Goal: Find specific page/section: Find specific page/section

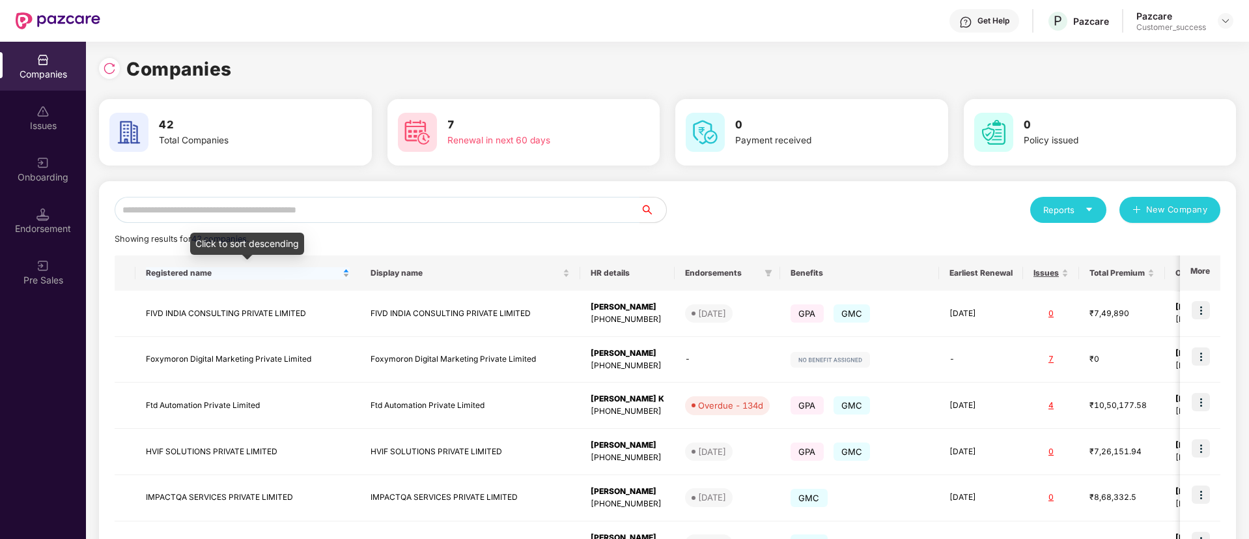
click at [279, 274] on span "Registered name" at bounding box center [243, 273] width 194 height 10
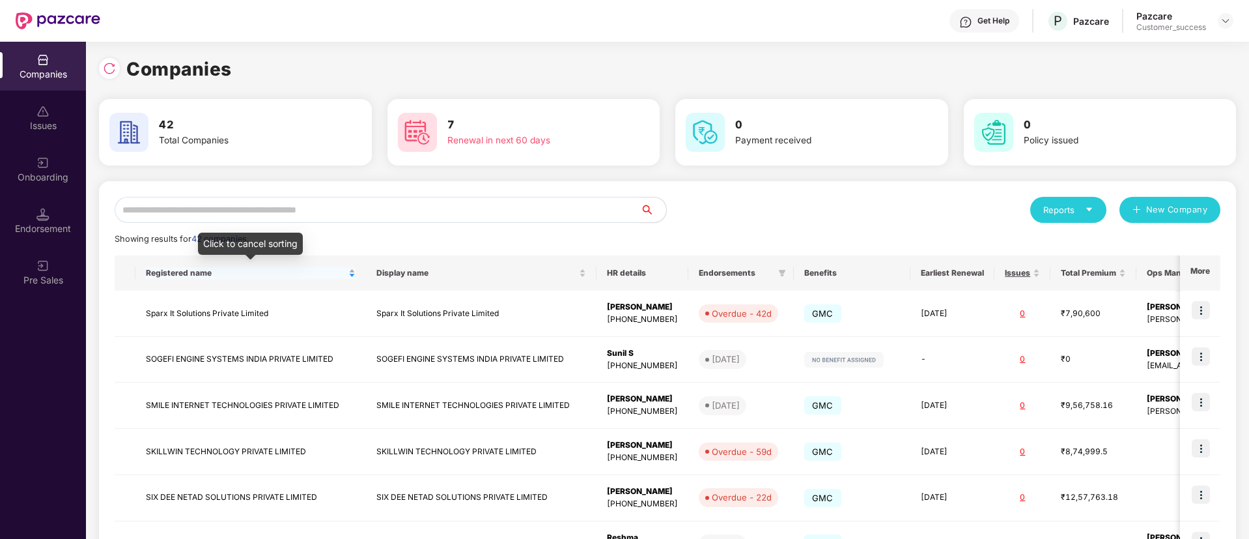
click at [279, 274] on span "Registered name" at bounding box center [246, 273] width 200 height 10
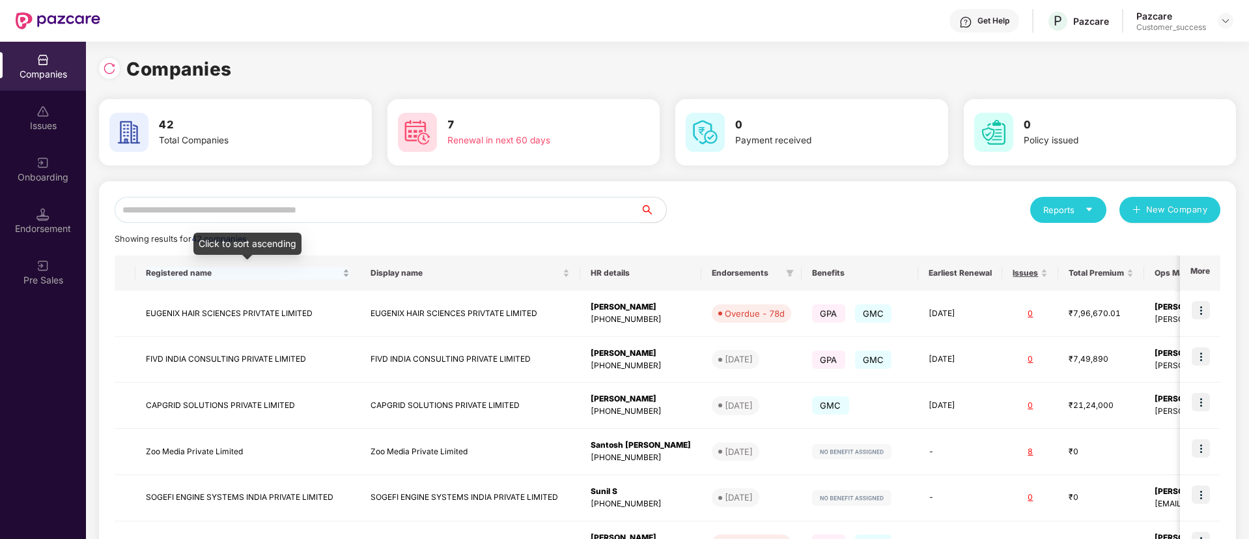
click at [279, 274] on span "Registered name" at bounding box center [243, 273] width 194 height 10
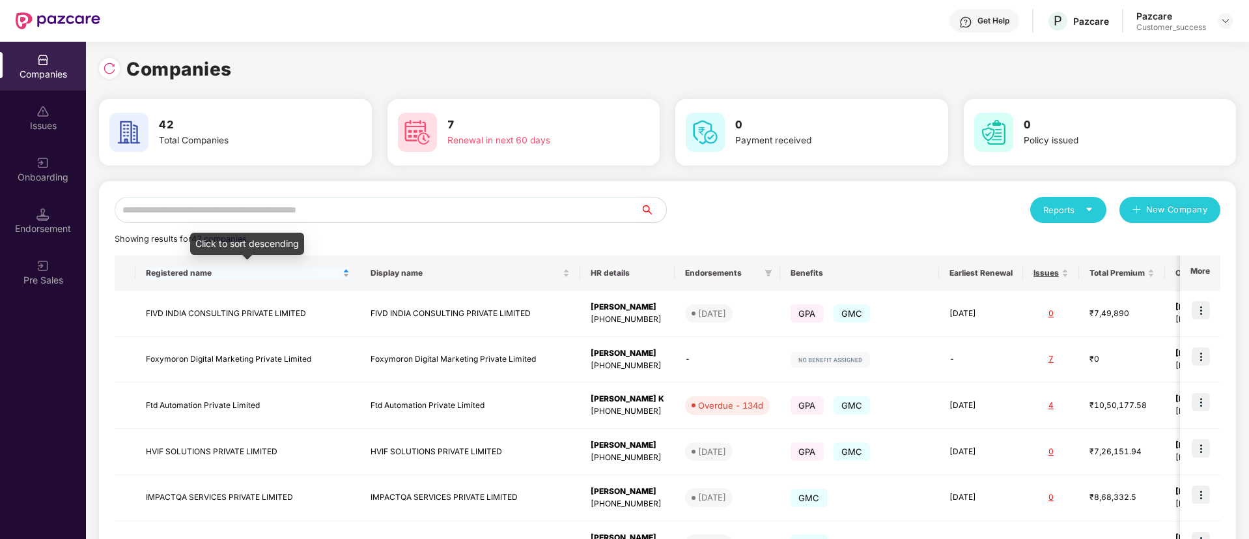
click at [279, 274] on span "Registered name" at bounding box center [243, 273] width 194 height 10
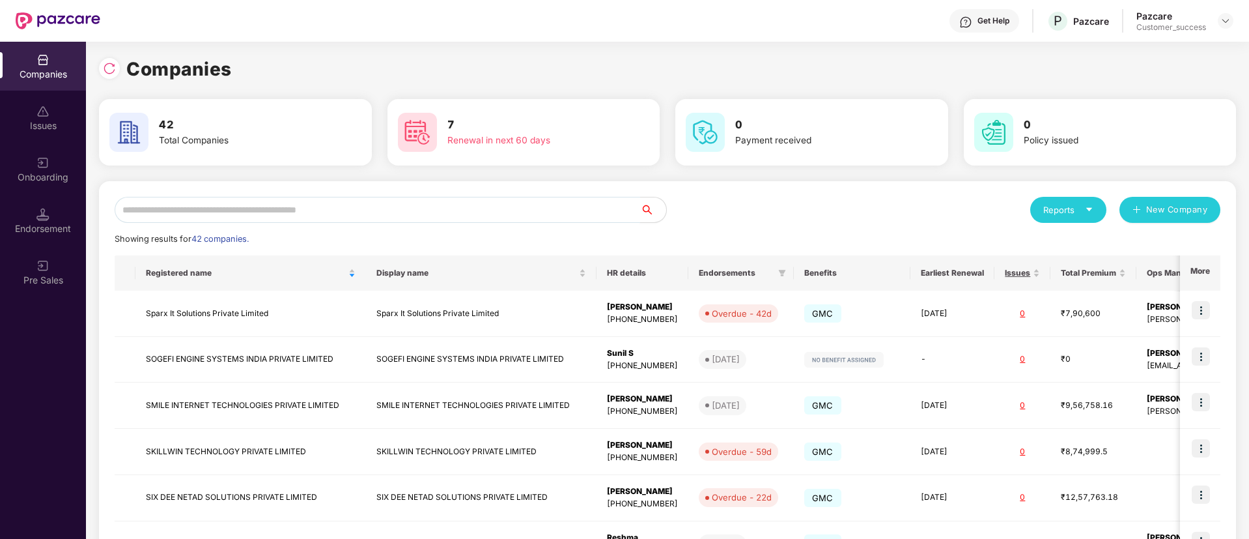
click at [349, 208] on input "text" at bounding box center [378, 210] width 526 height 26
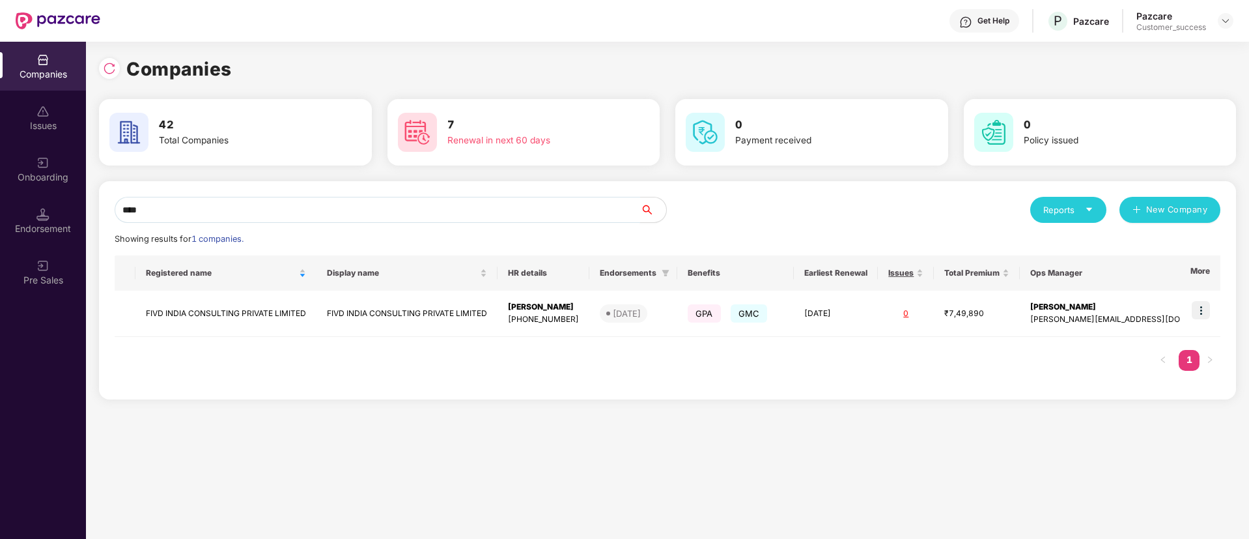
type input "****"
click at [236, 204] on input "****" at bounding box center [378, 210] width 526 height 26
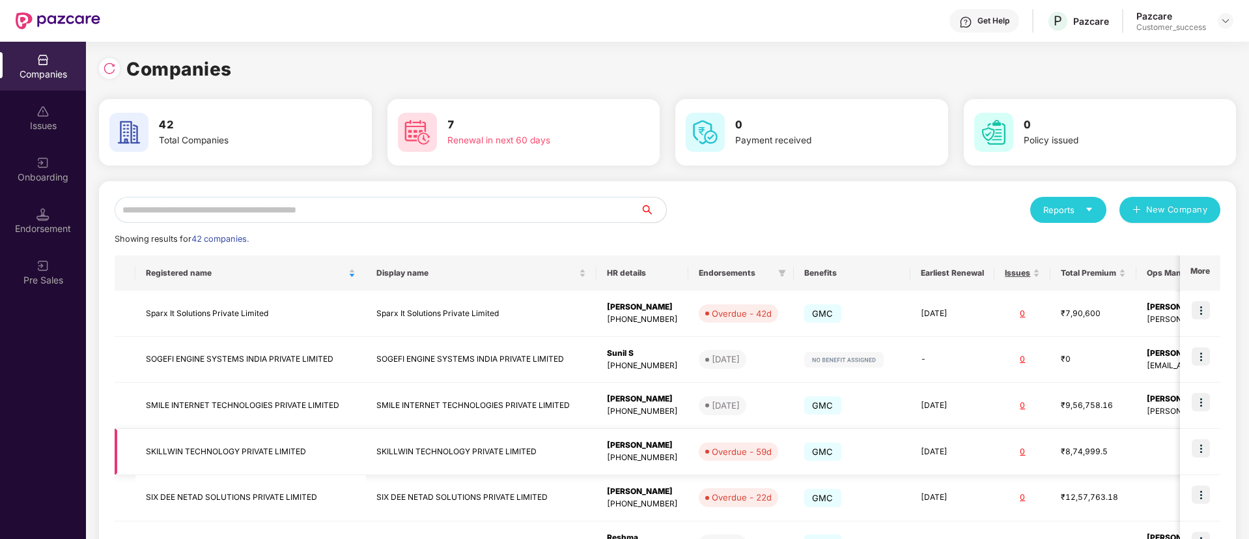
scroll to position [285, 0]
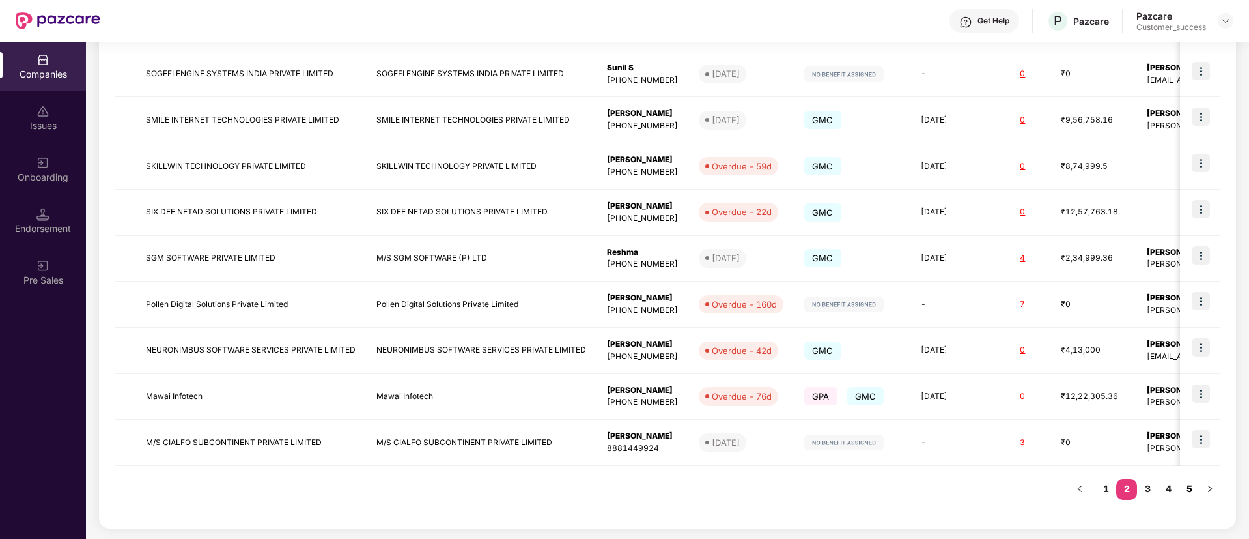
click at [1189, 490] on link "5" at bounding box center [1189, 489] width 21 height 20
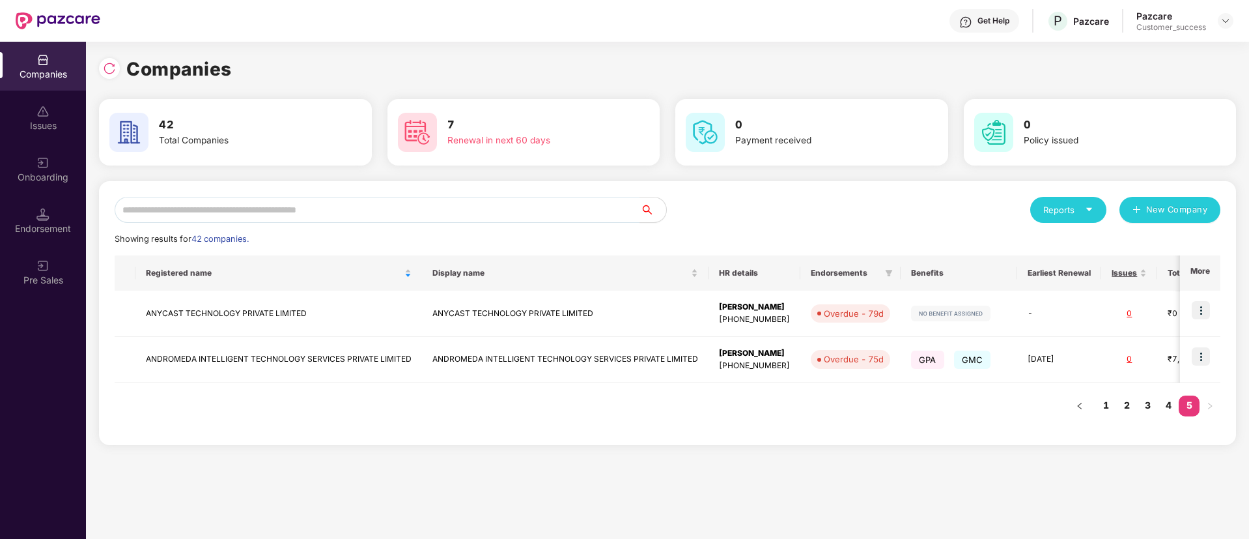
scroll to position [0, 0]
click at [1168, 407] on link "4" at bounding box center [1168, 405] width 21 height 20
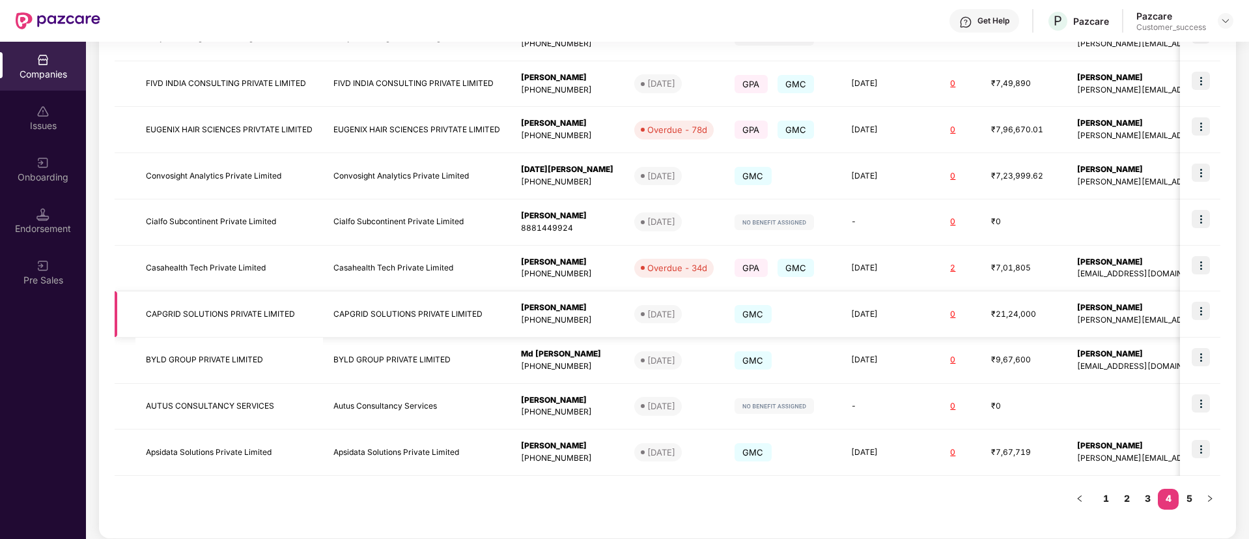
scroll to position [285, 0]
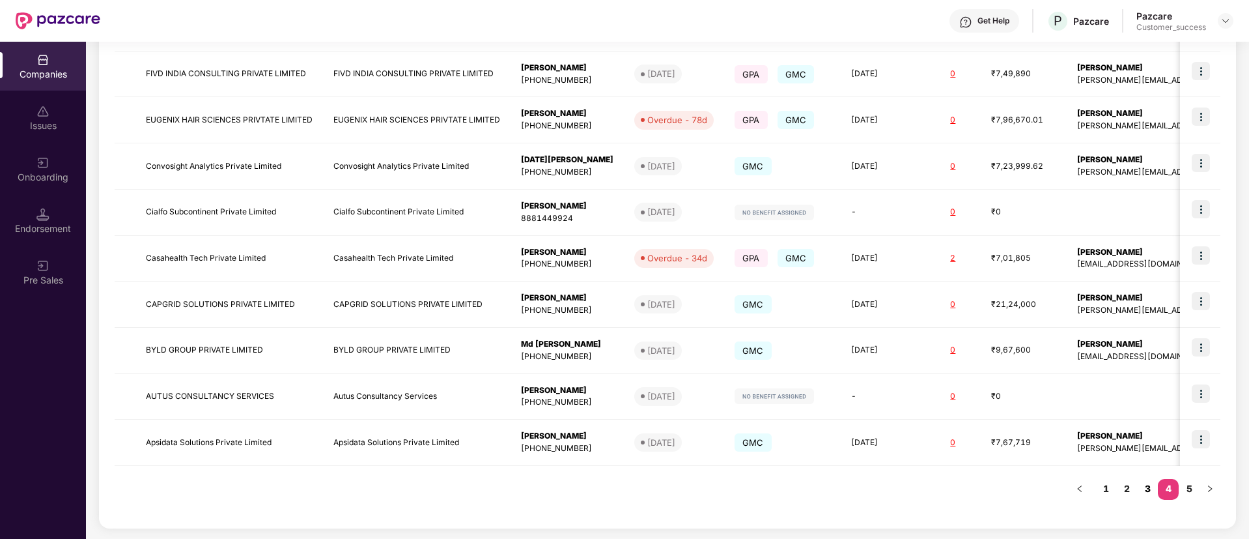
click at [1148, 485] on link "3" at bounding box center [1147, 489] width 21 height 20
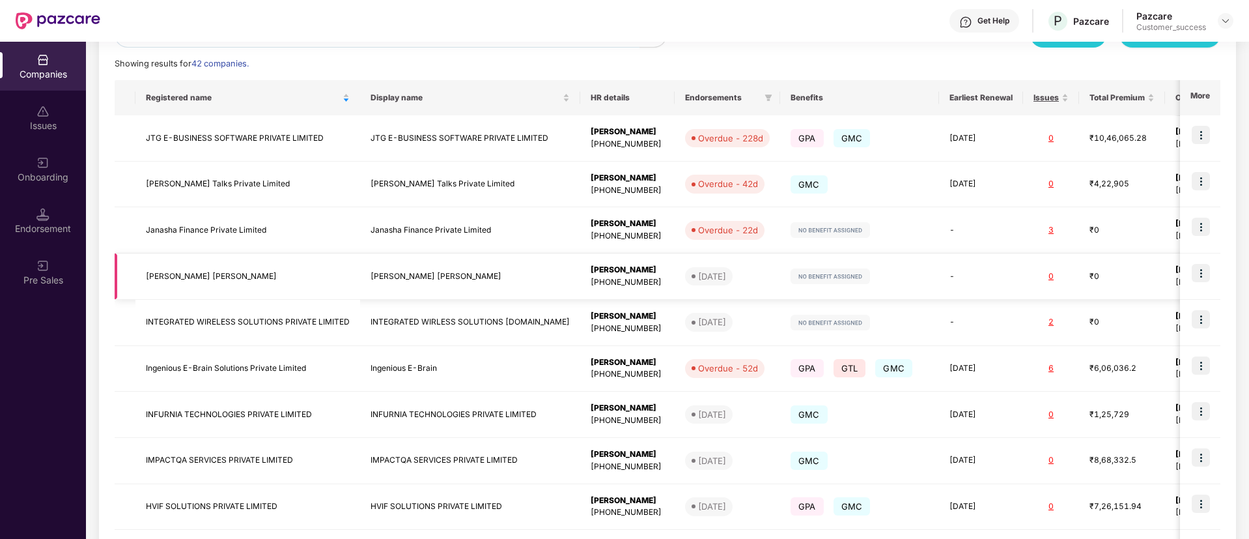
scroll to position [174, 0]
